Goal: Information Seeking & Learning: Learn about a topic

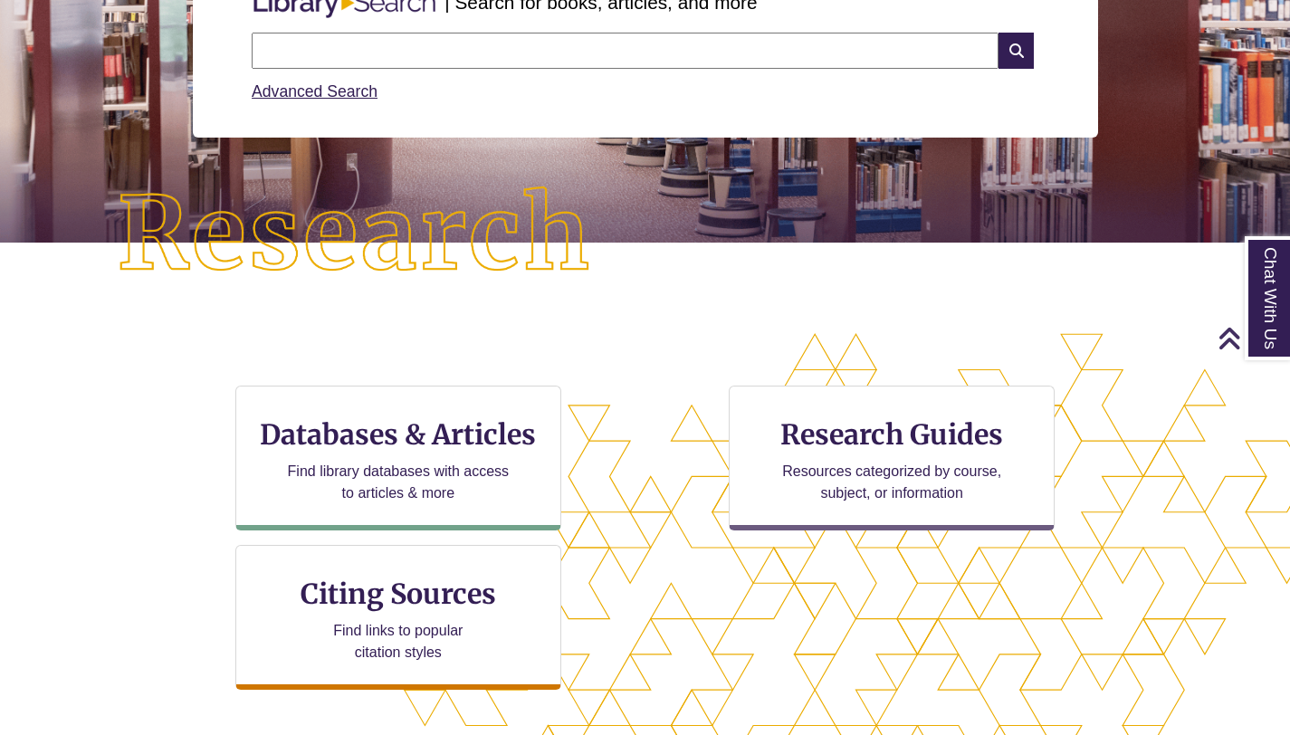
scroll to position [335, 0]
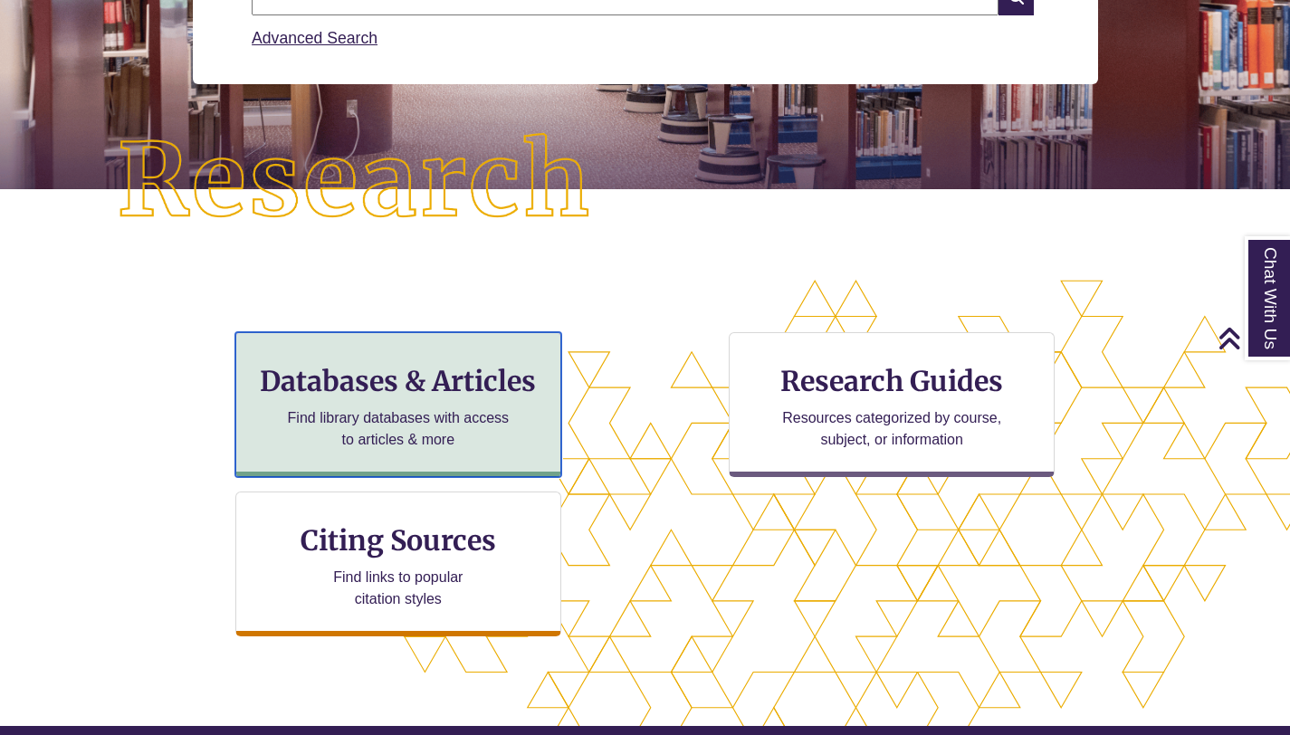
click at [443, 409] on p "Find library databases with access to articles & more" at bounding box center [398, 428] width 236 height 43
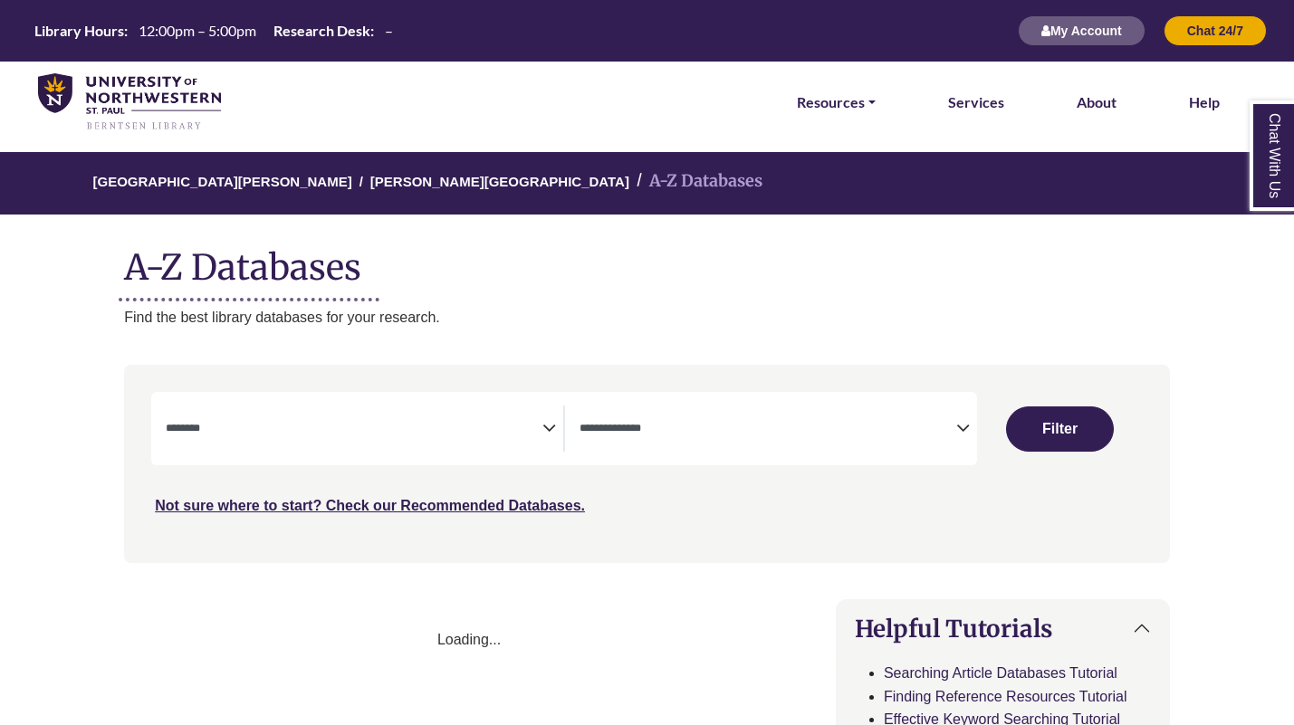
select select "Database Subject Filter"
select select "Database Types Filter"
select select "Database Subject Filter"
select select "Database Types Filter"
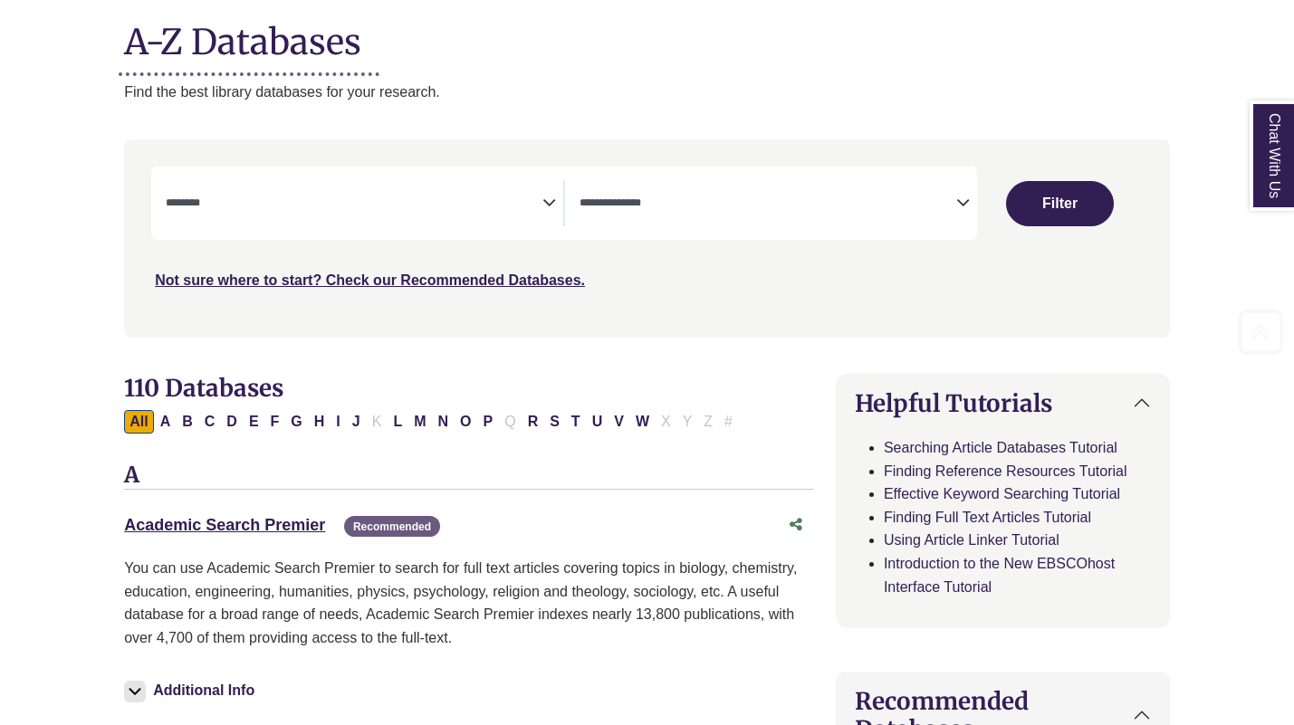
scroll to position [318, 0]
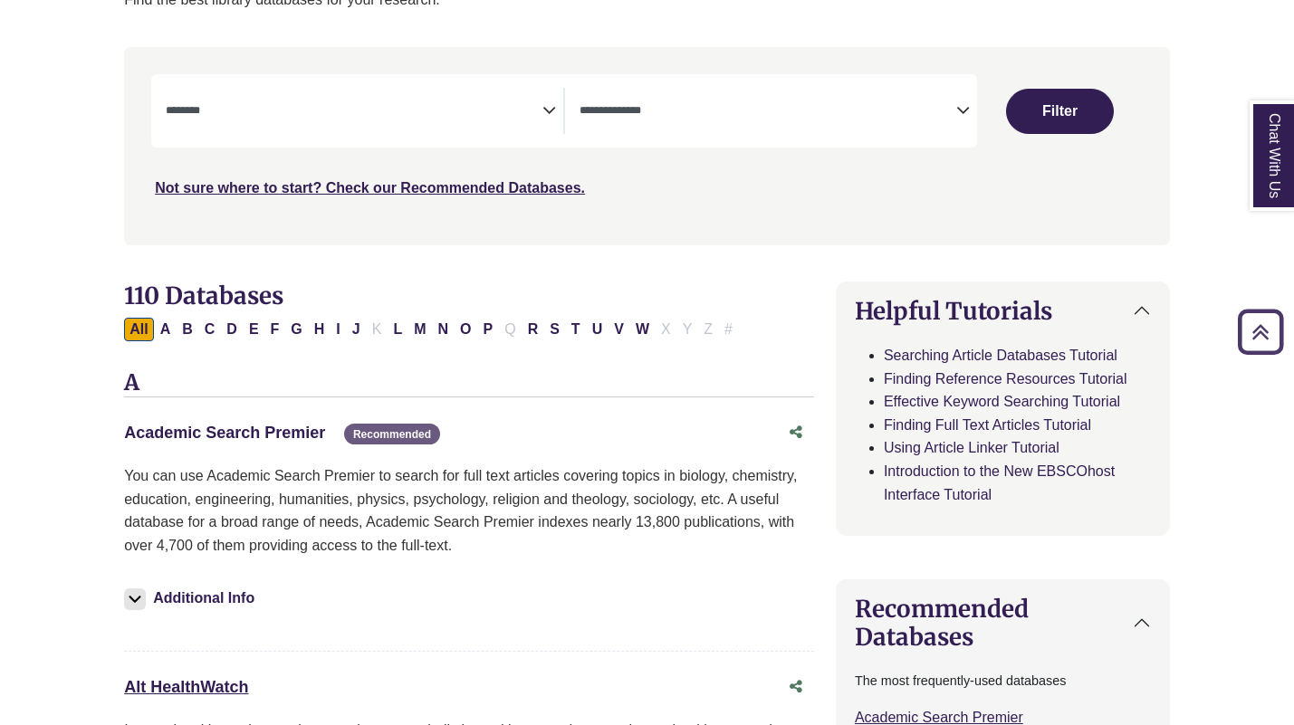
click at [301, 433] on link "Academic Search Premier This link opens in a new window" at bounding box center [224, 433] width 201 height 18
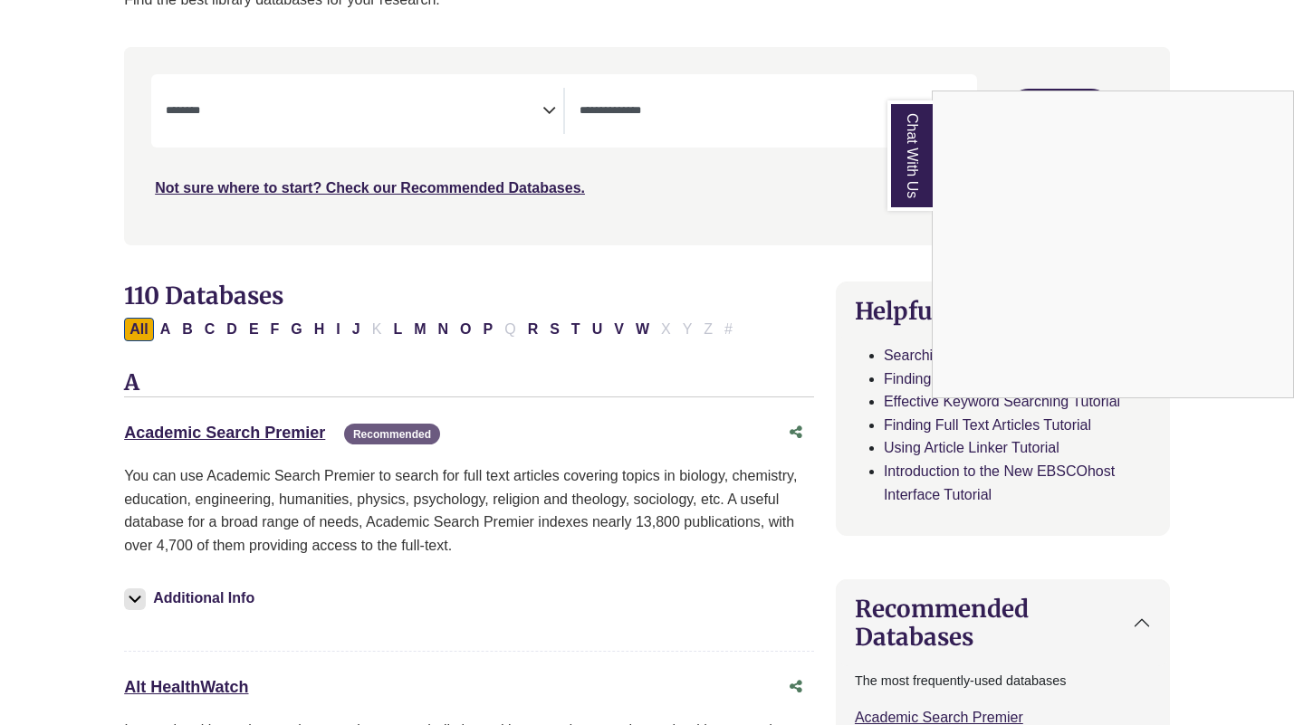
click at [272, 428] on div "Chat With Us" at bounding box center [647, 362] width 1294 height 725
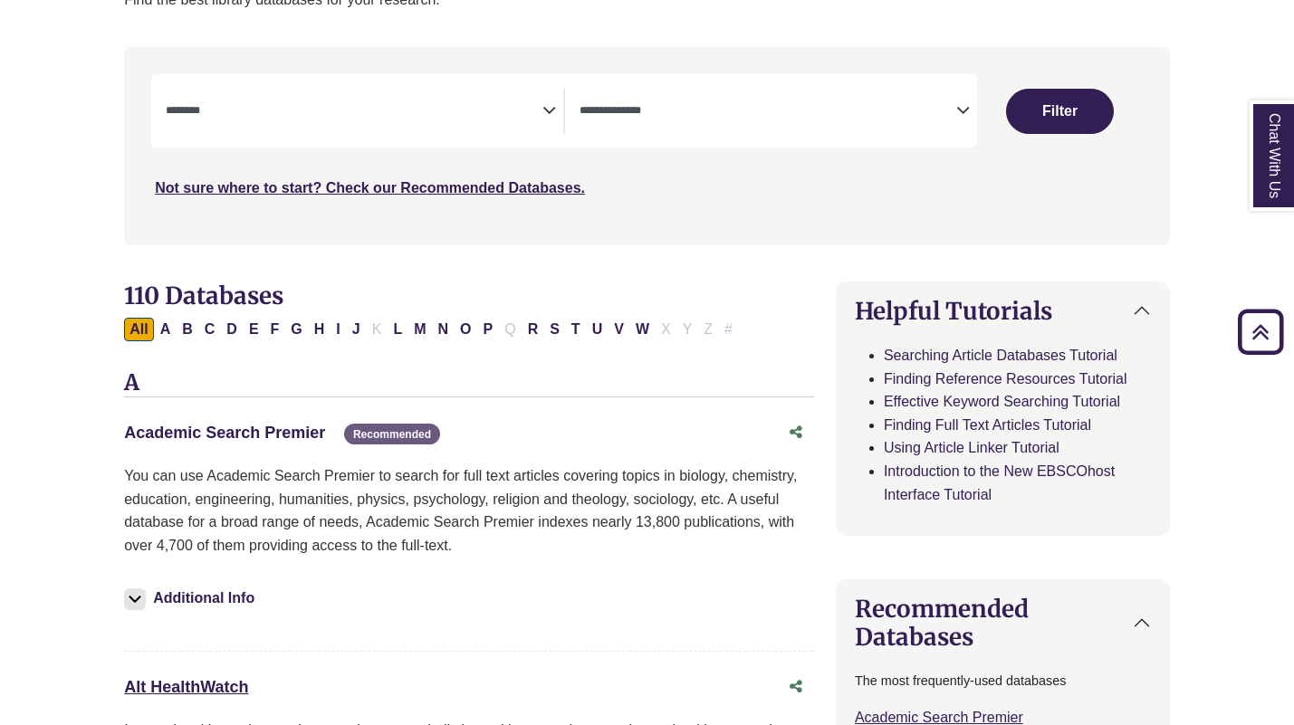
click at [261, 438] on link "Academic Search Premier This link opens in a new window" at bounding box center [224, 433] width 201 height 18
